Goal: Find specific page/section: Find specific page/section

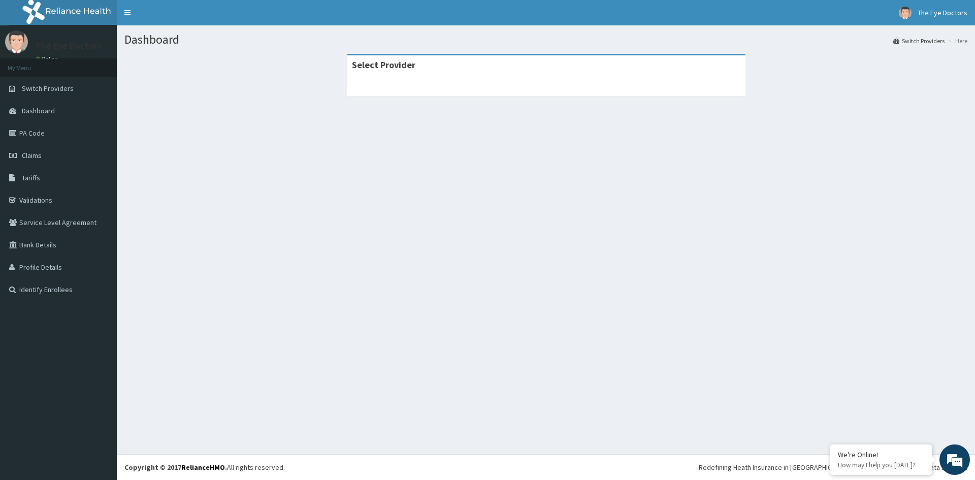
click at [68, 46] on p "The Eye Doctors" at bounding box center [68, 45] width 65 height 9
click at [70, 90] on span "Switch Providers" at bounding box center [48, 88] width 52 height 9
click at [17, 95] on link "Switch Providers" at bounding box center [58, 88] width 117 height 22
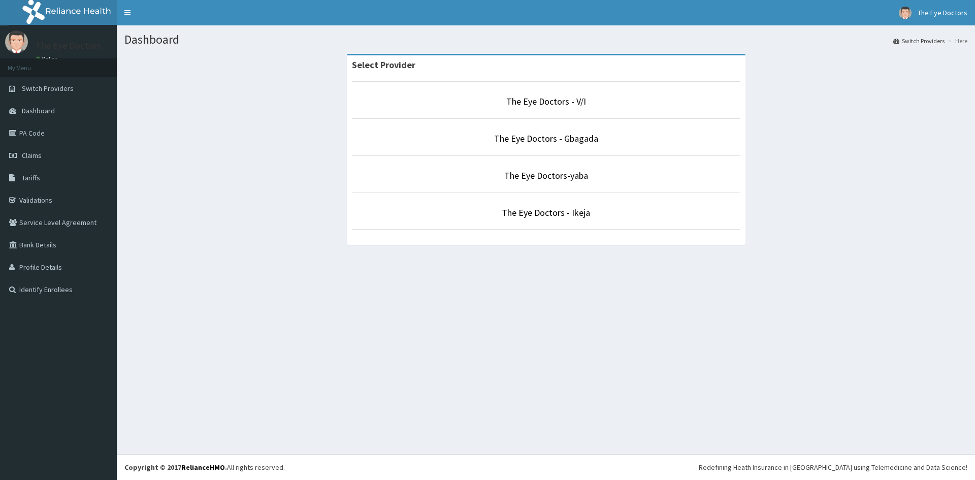
click at [523, 142] on link "The Eye Doctors - Gbagada" at bounding box center [546, 138] width 104 height 12
